Goal: Task Accomplishment & Management: Manage account settings

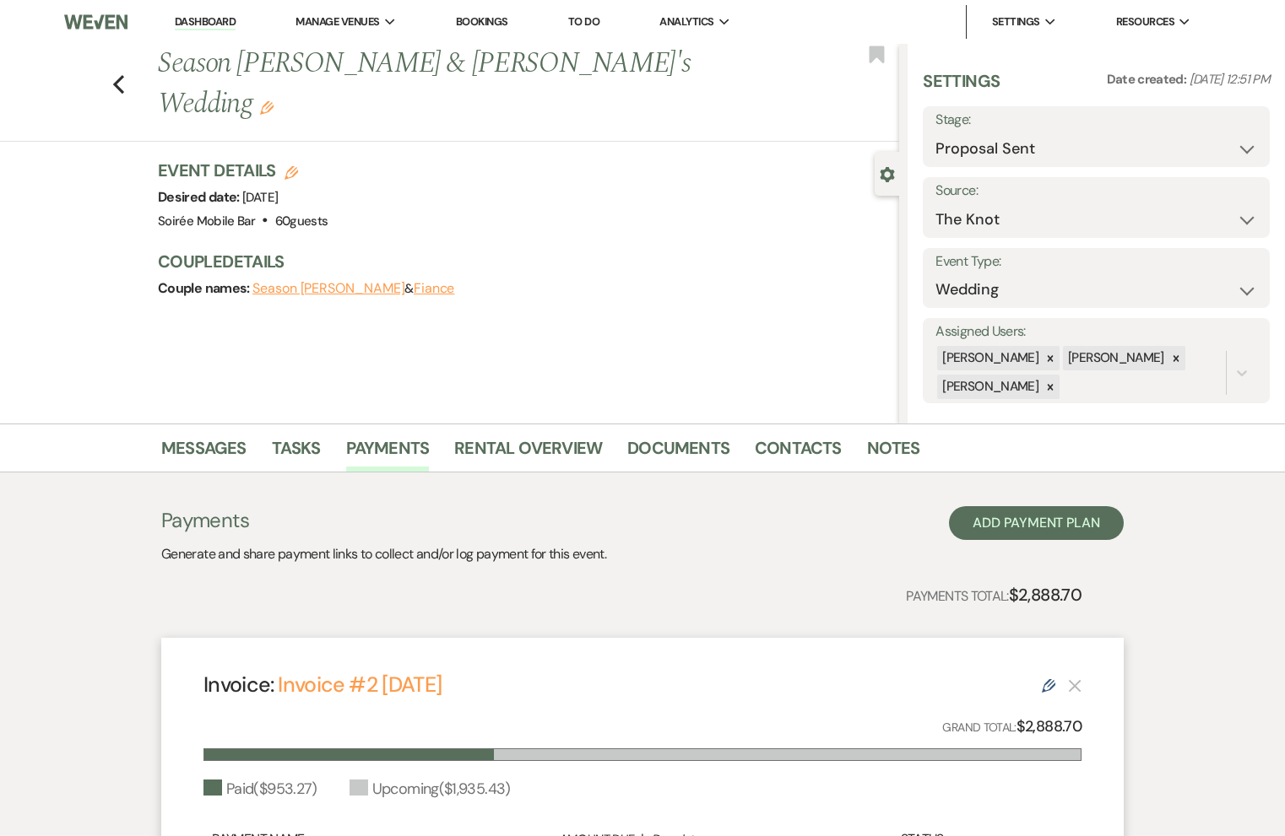
click at [947, 165] on div "Stage: Inquiry Follow Up Tour Requested Tour Confirmed Toured Proposal Sent Boo…" at bounding box center [1095, 136] width 347 height 61
click at [961, 149] on select "Inquiry Follow Up Tour Requested Tour Confirmed Toured Proposal Sent Booked Lost" at bounding box center [1096, 149] width 322 height 33
select select "7"
click at [1244, 139] on button "Save" at bounding box center [1234, 137] width 72 height 34
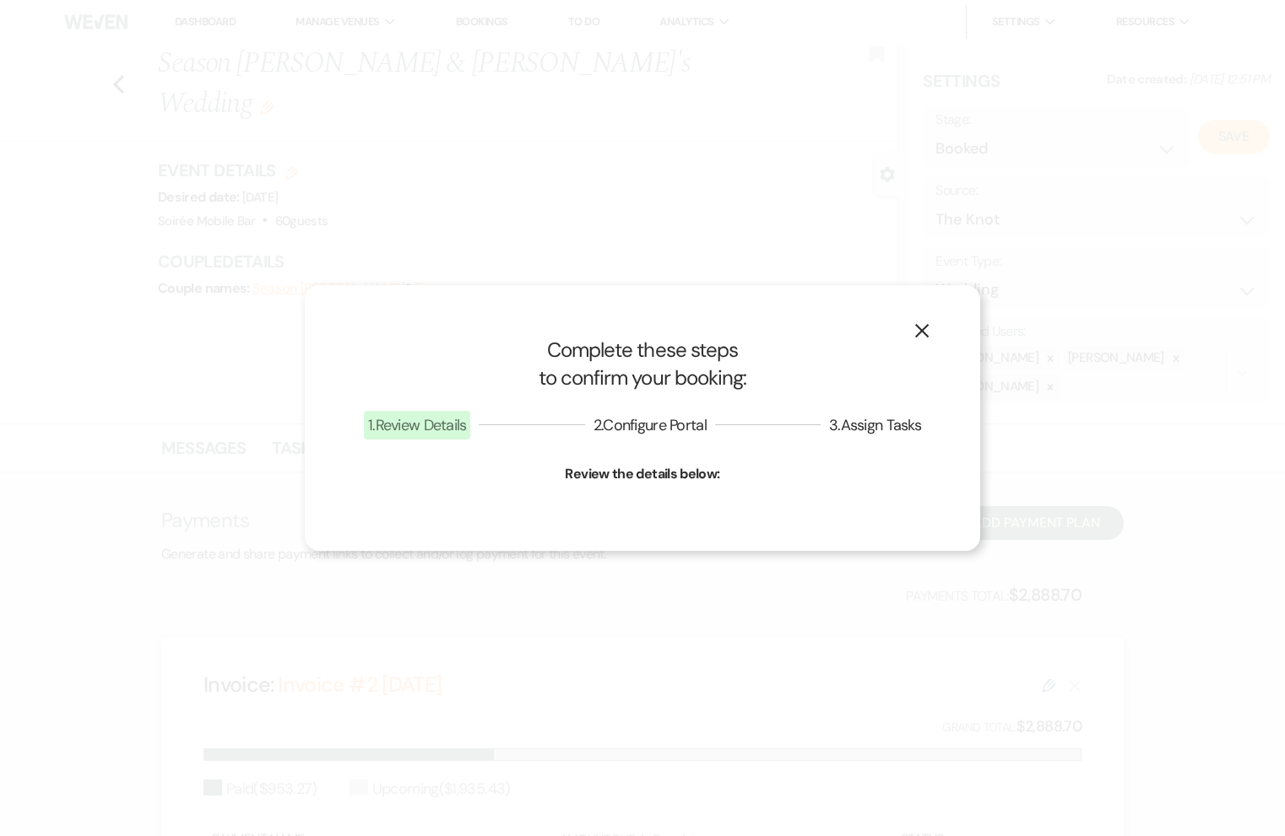
select select "1"
select select "831"
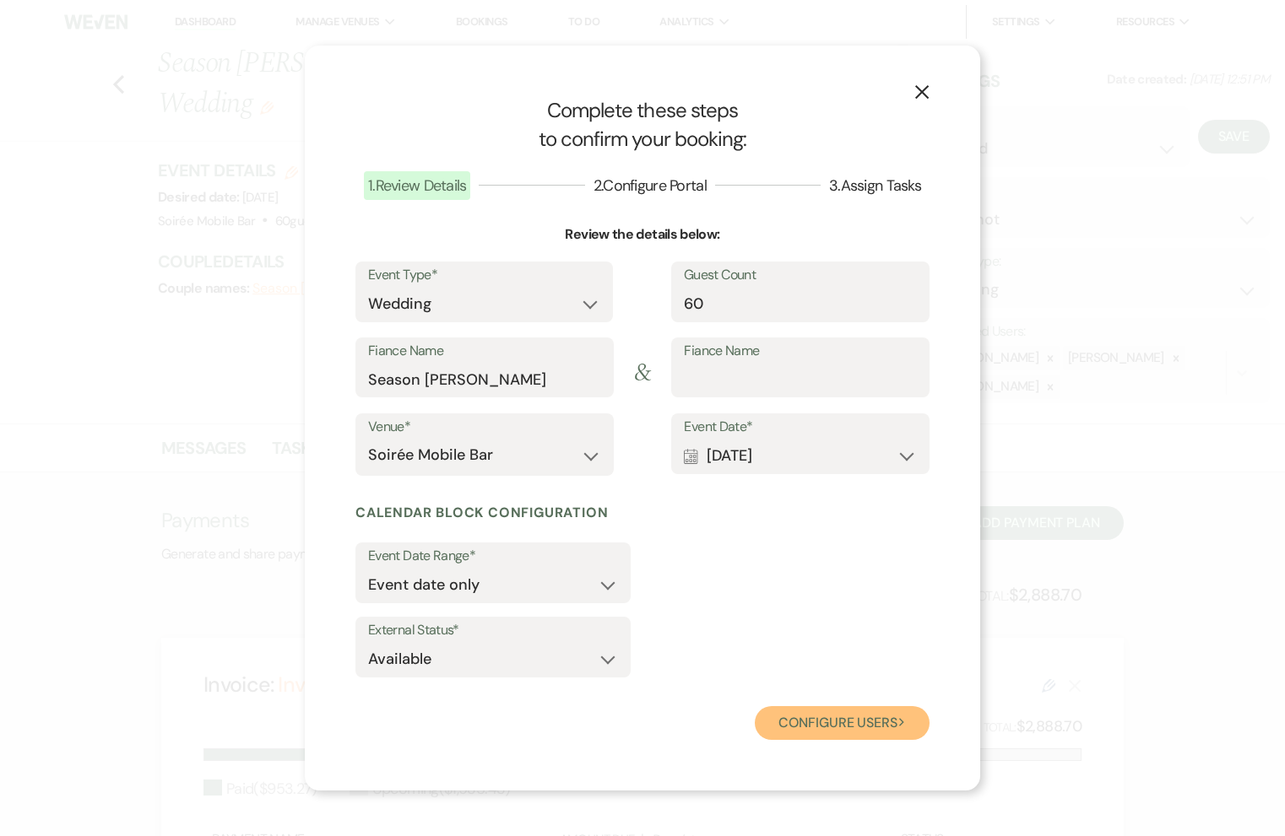
click at [807, 721] on button "Configure users Next" at bounding box center [842, 723] width 175 height 34
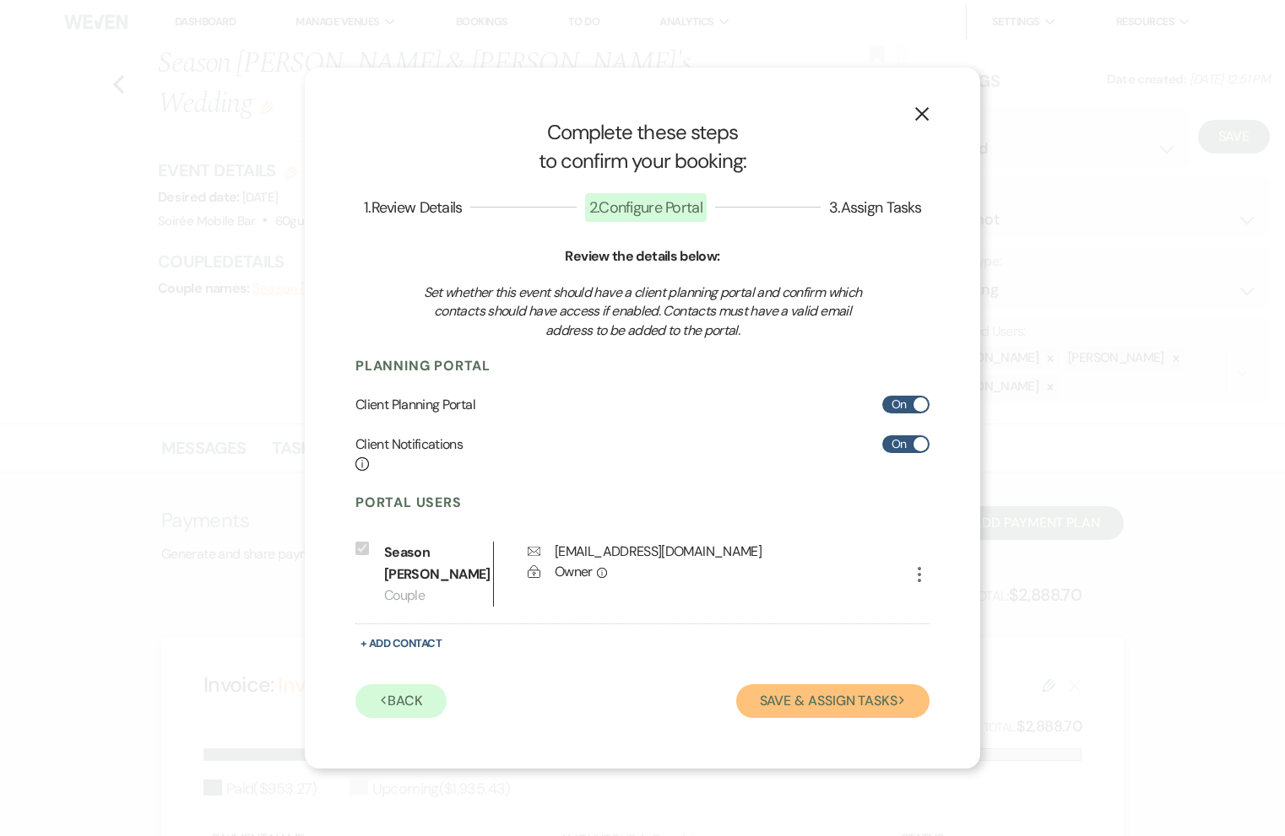
click at [822, 693] on button "Save & Assign Tasks Next" at bounding box center [832, 701] width 193 height 34
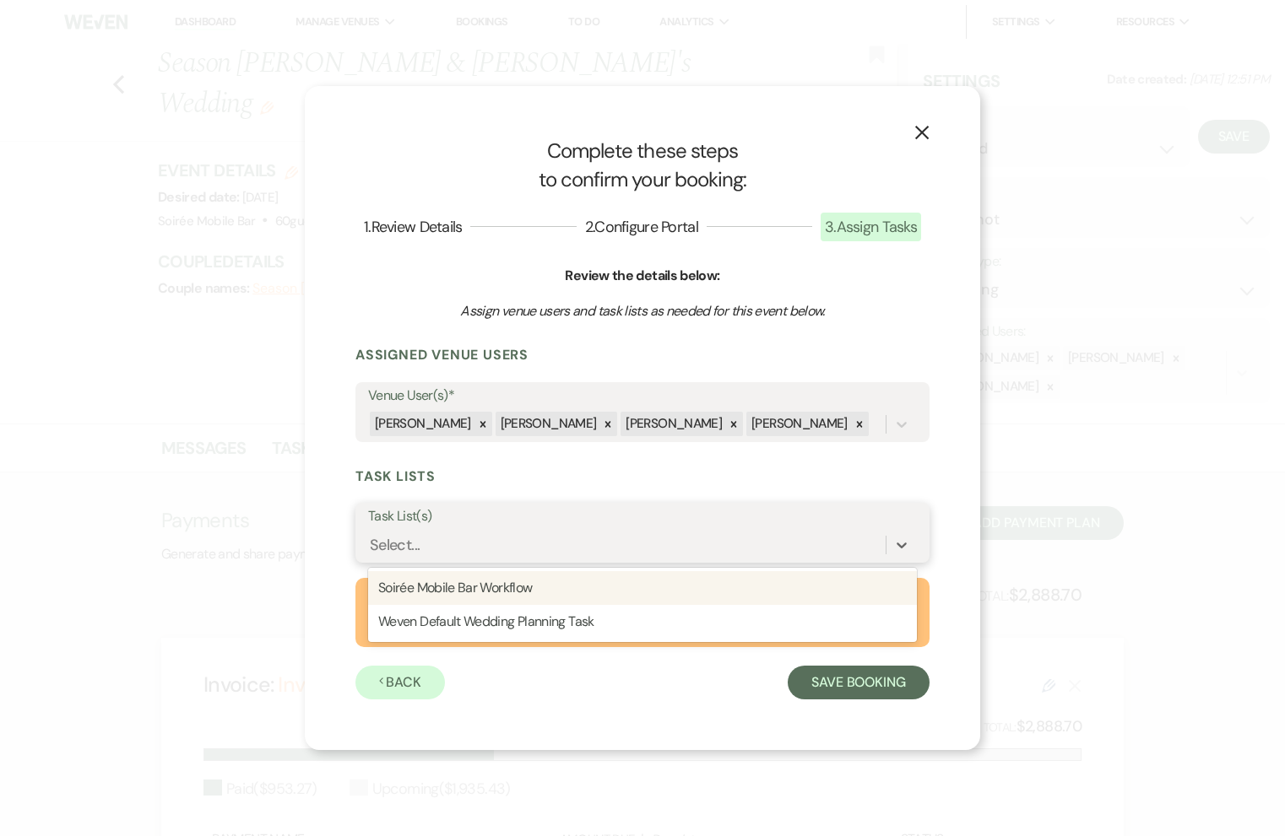
click at [781, 545] on div "Select..." at bounding box center [626, 545] width 517 height 30
click at [755, 593] on div "Soirée Mobile Bar Workflow" at bounding box center [642, 588] width 549 height 34
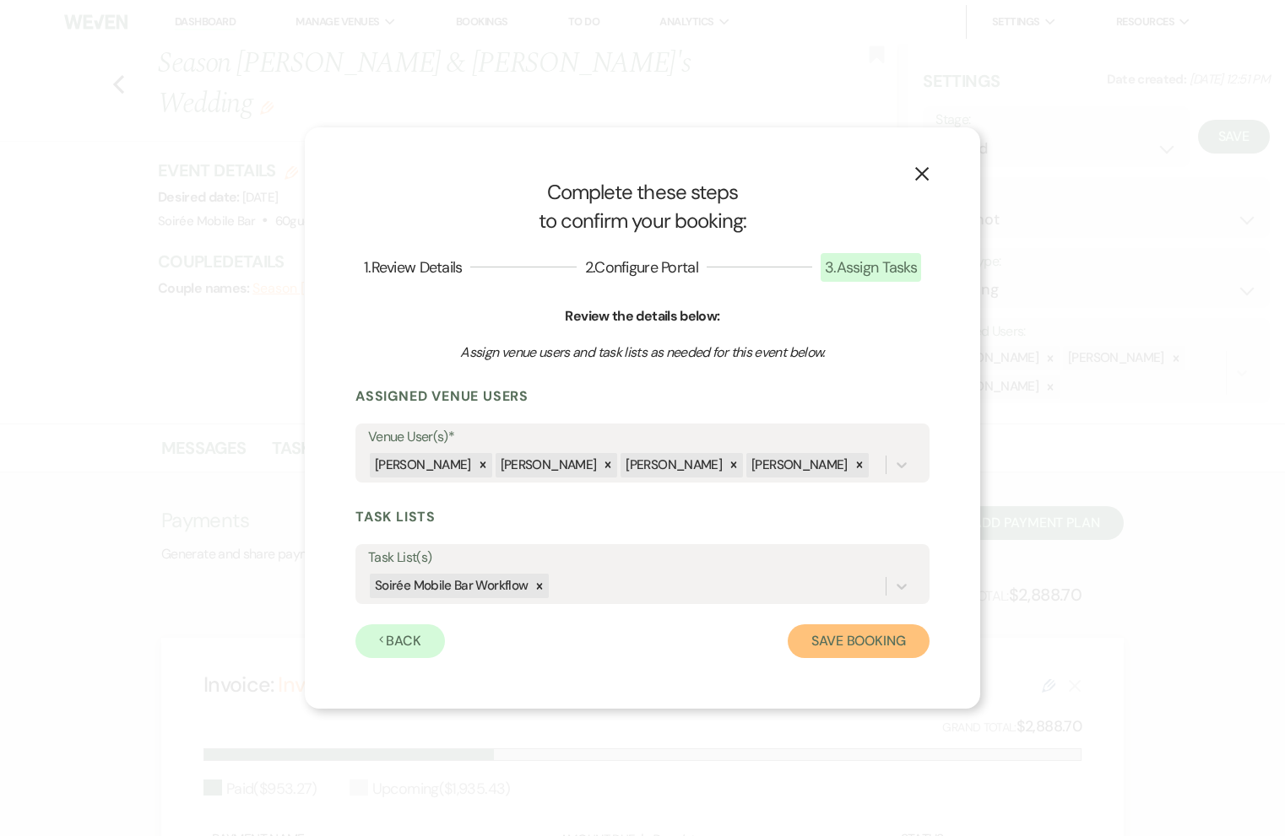
click at [829, 646] on button "Save Booking" at bounding box center [858, 642] width 142 height 34
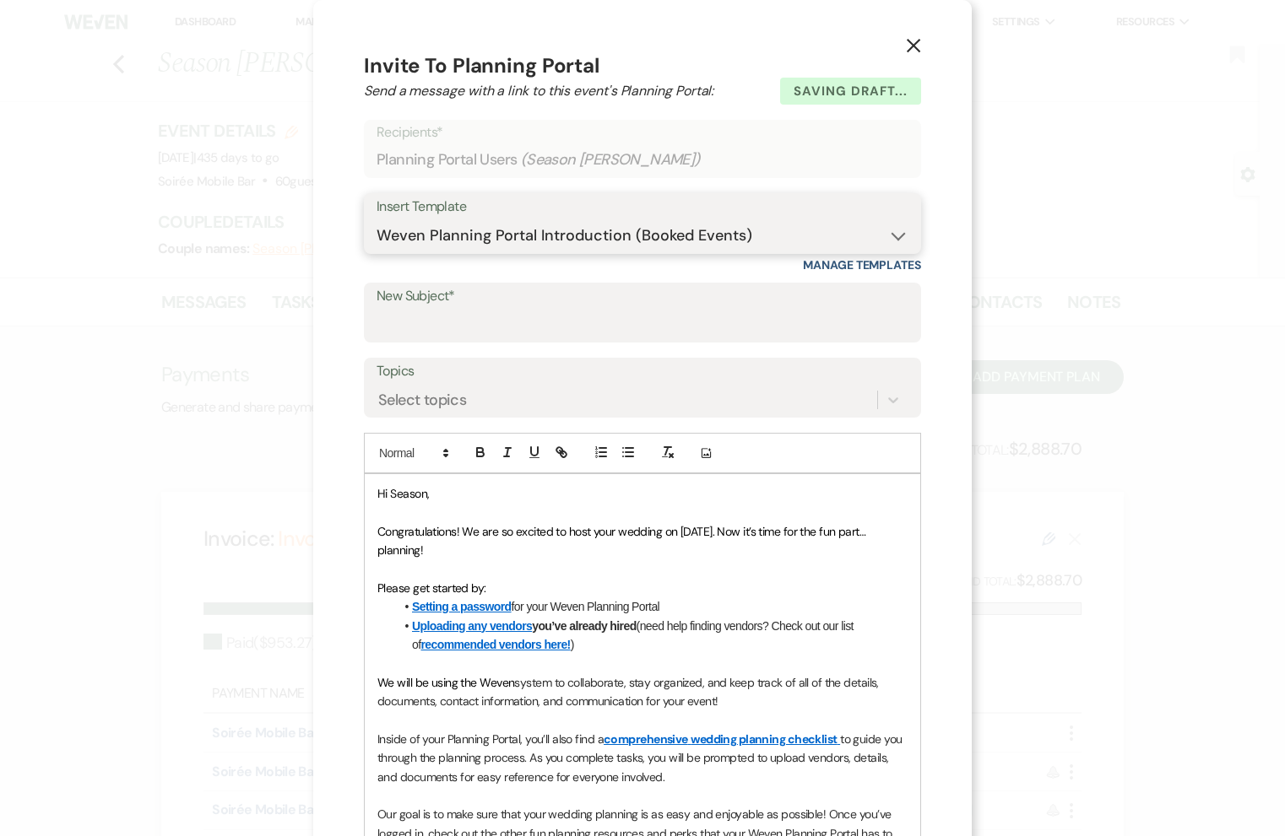
click at [698, 230] on select "-- Weven Planning Portal Introduction (Booked Events) Initial Inquiry Response …" at bounding box center [642, 235] width 532 height 33
select select "4910"
type input "Welcome to the Soirée Mobile Bar Calendar!"
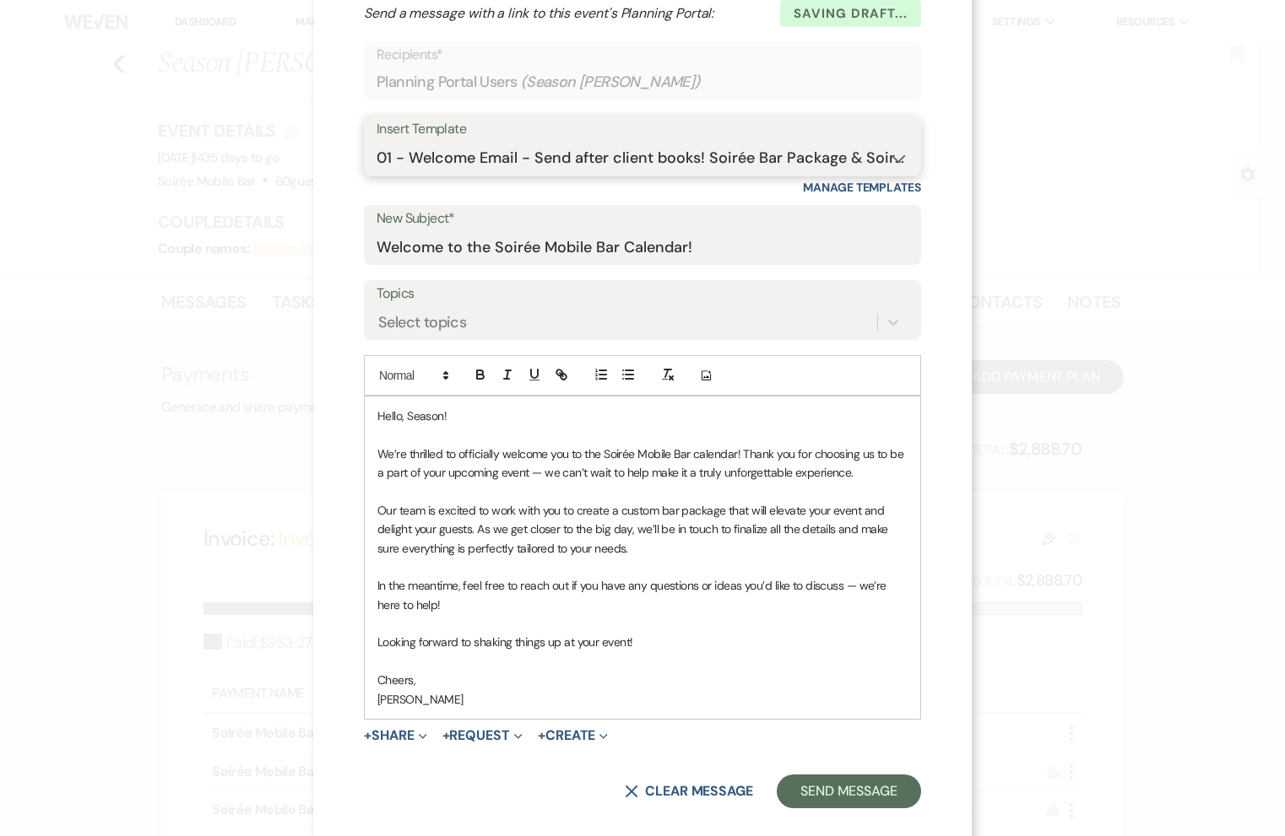
scroll to position [79, 0]
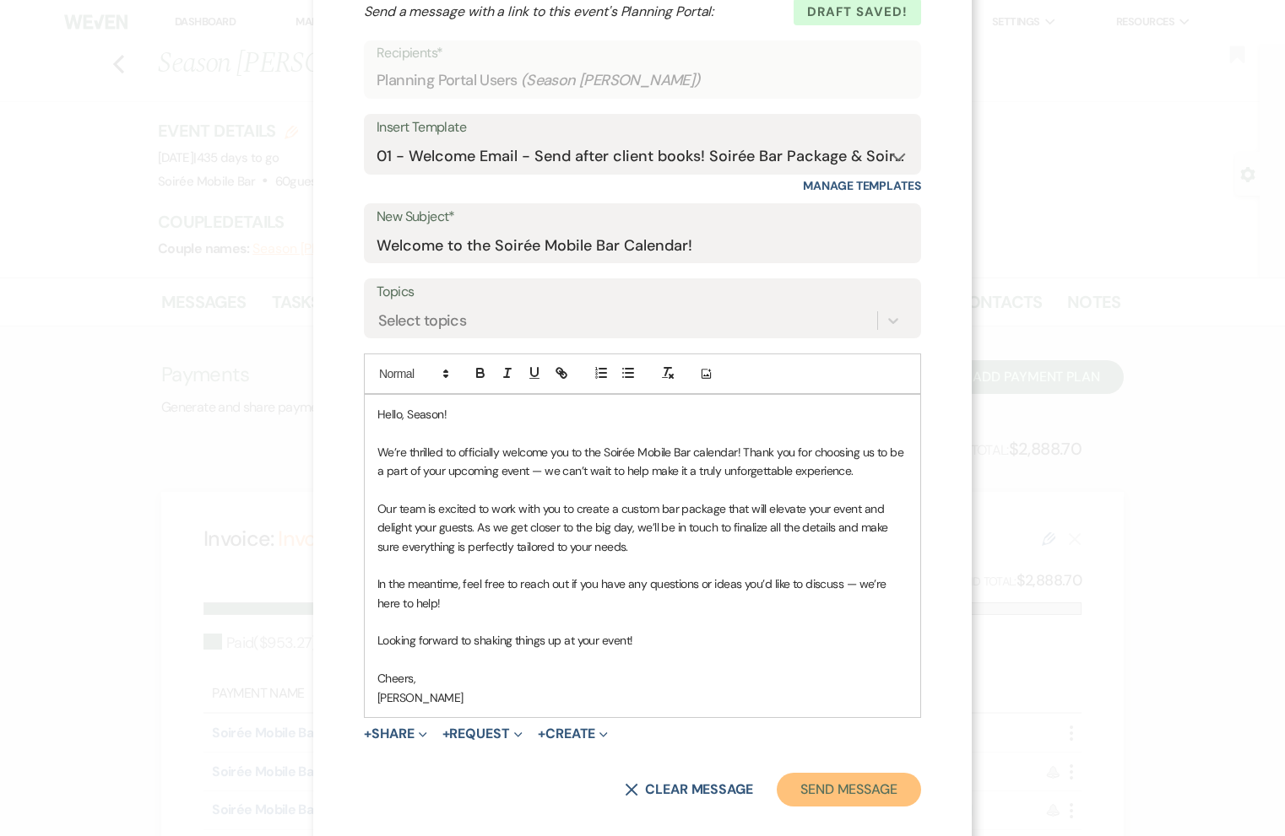
click at [830, 785] on button "Send Message" at bounding box center [848, 790] width 144 height 34
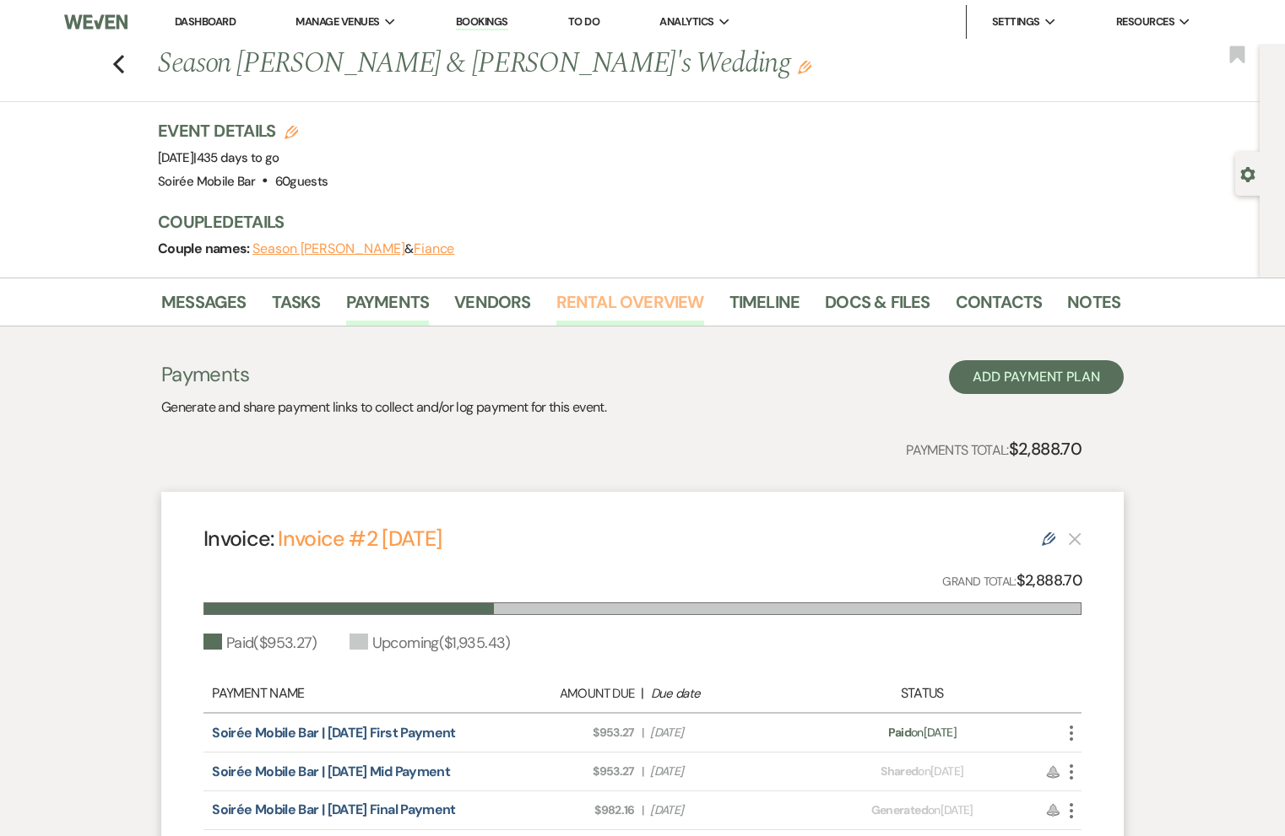
click at [604, 291] on link "Rental Overview" at bounding box center [630, 307] width 148 height 37
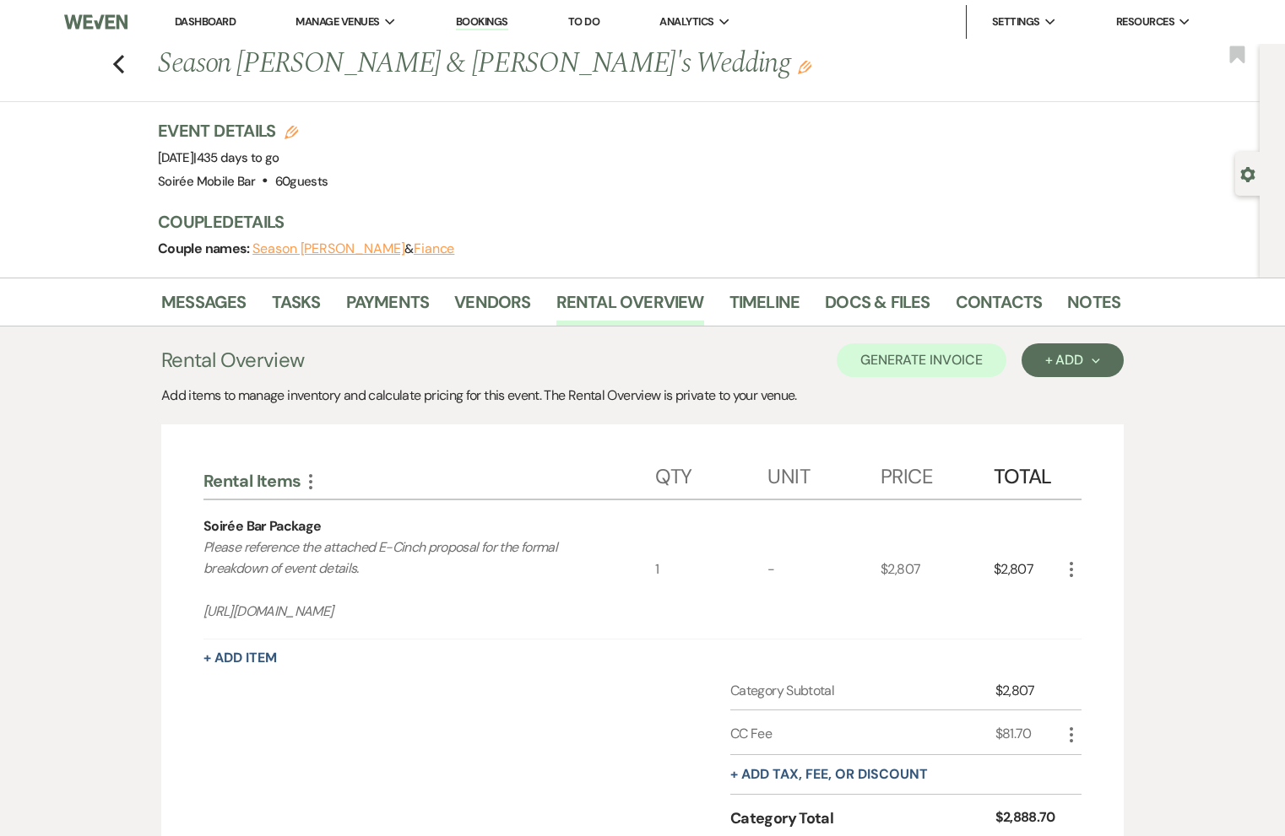
click at [481, 595] on p "Please reference the attached E-Cinch proposal for the formal breakdown of even…" at bounding box center [406, 580] width 406 height 86
click at [479, 619] on p "Please reference the attached E-Cinch proposal for the formal breakdown of even…" at bounding box center [406, 580] width 406 height 86
copy p "https://eventcinch.com/one-click/pdf/3650?cart=25035"
